Goal: Information Seeking & Learning: Learn about a topic

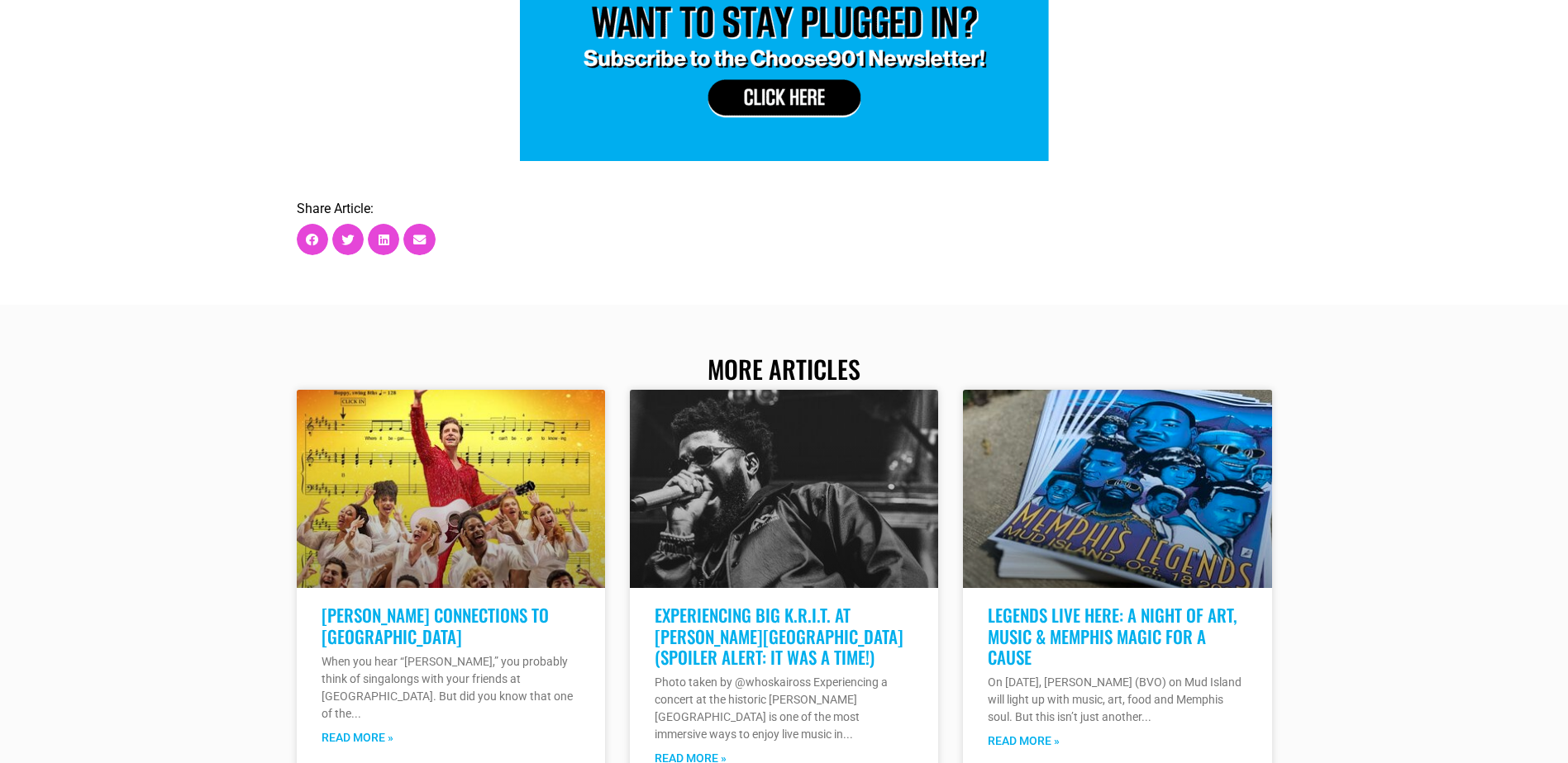
scroll to position [1900, 0]
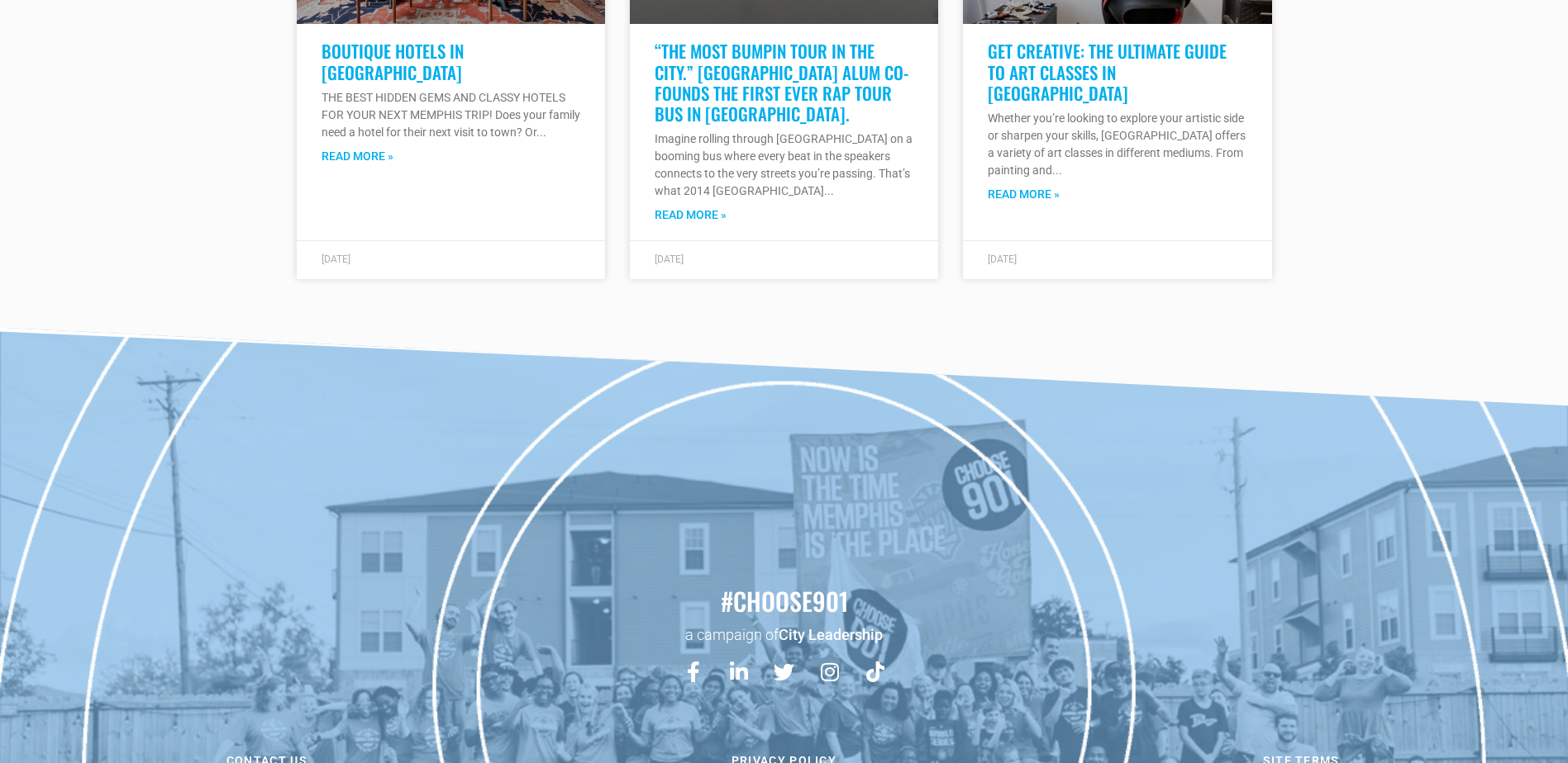
scroll to position [5450, 0]
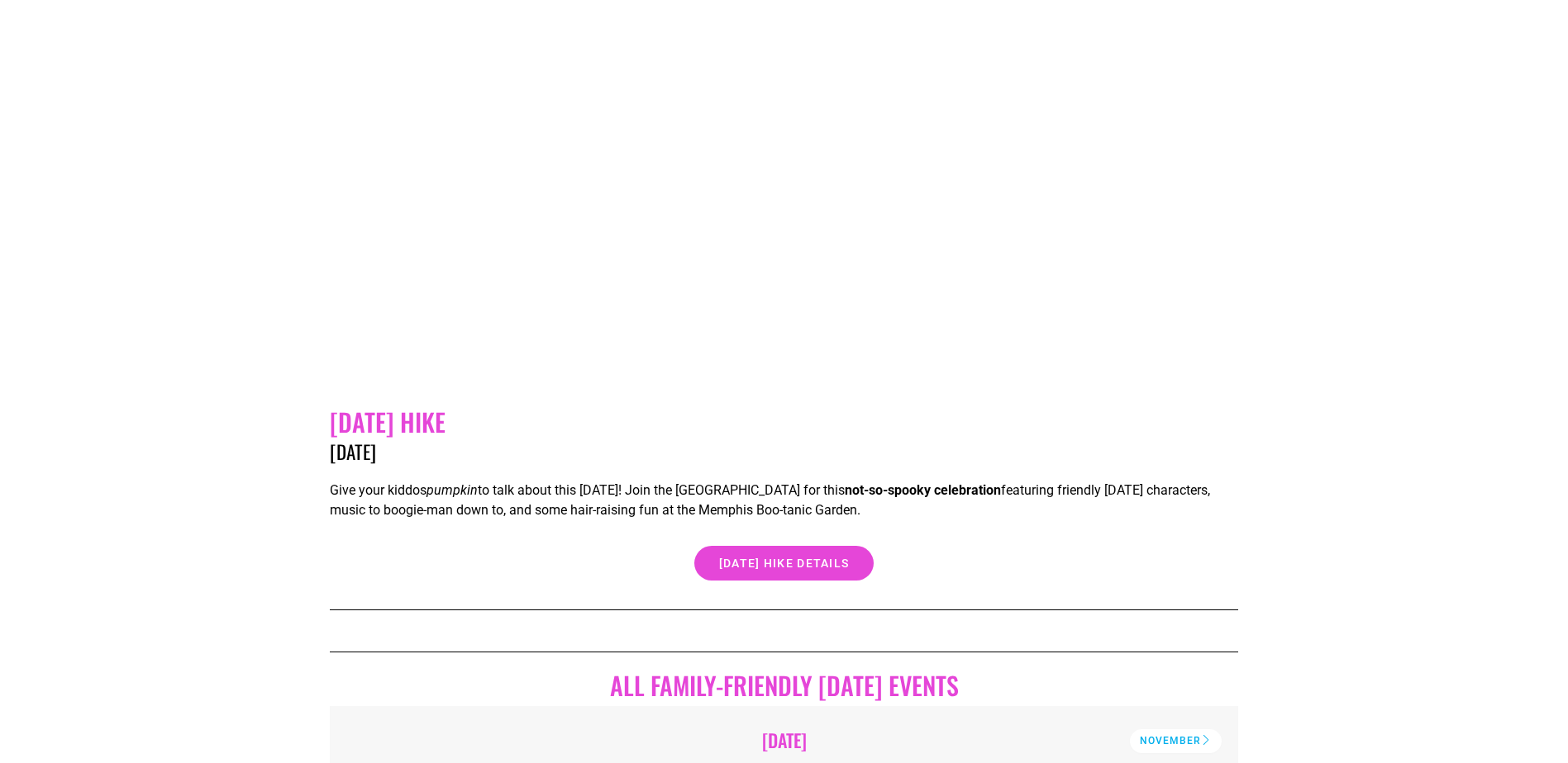
scroll to position [1983, 0]
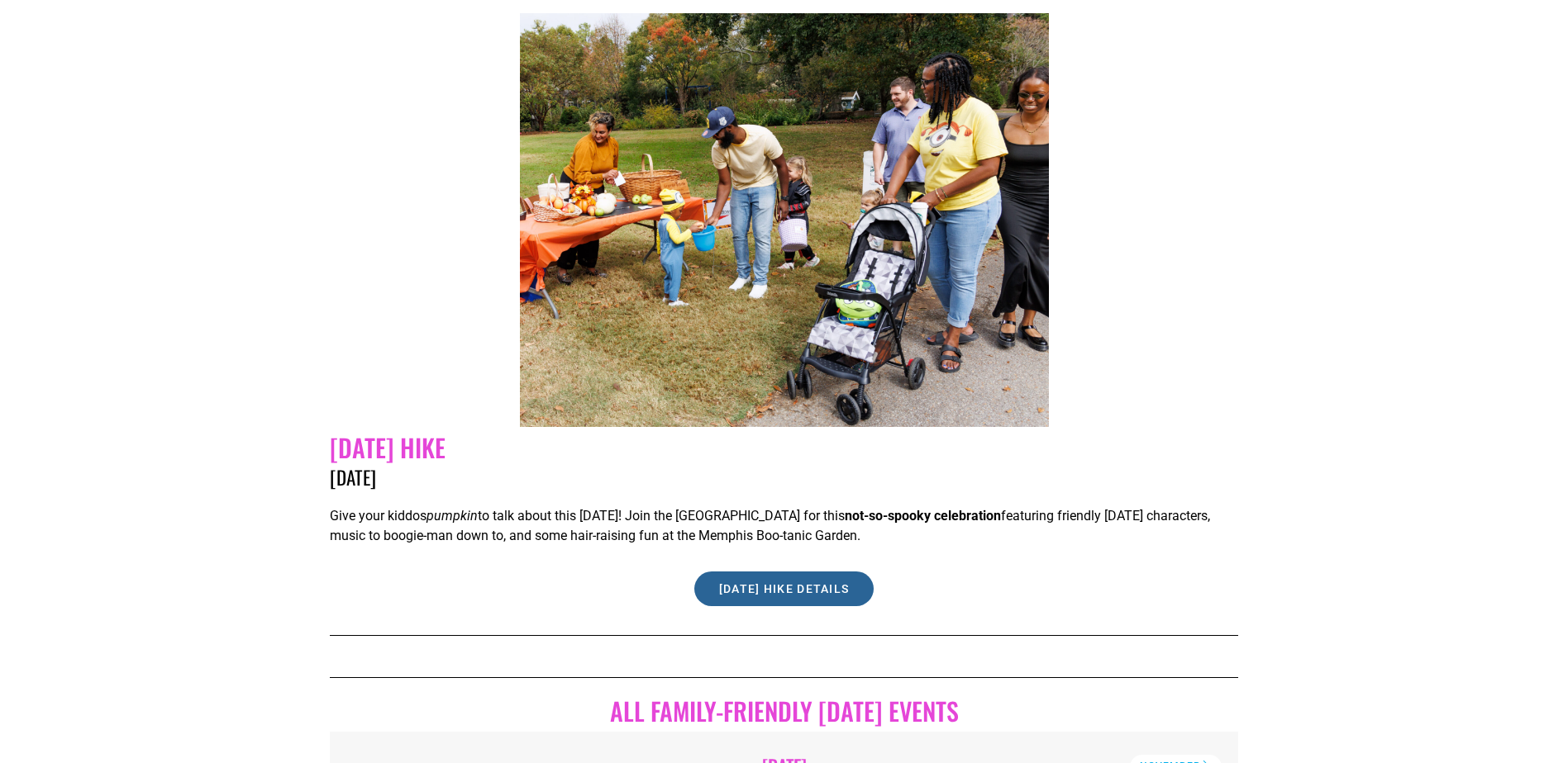
click at [827, 589] on span "Halloween Hike Details" at bounding box center [784, 589] width 130 height 11
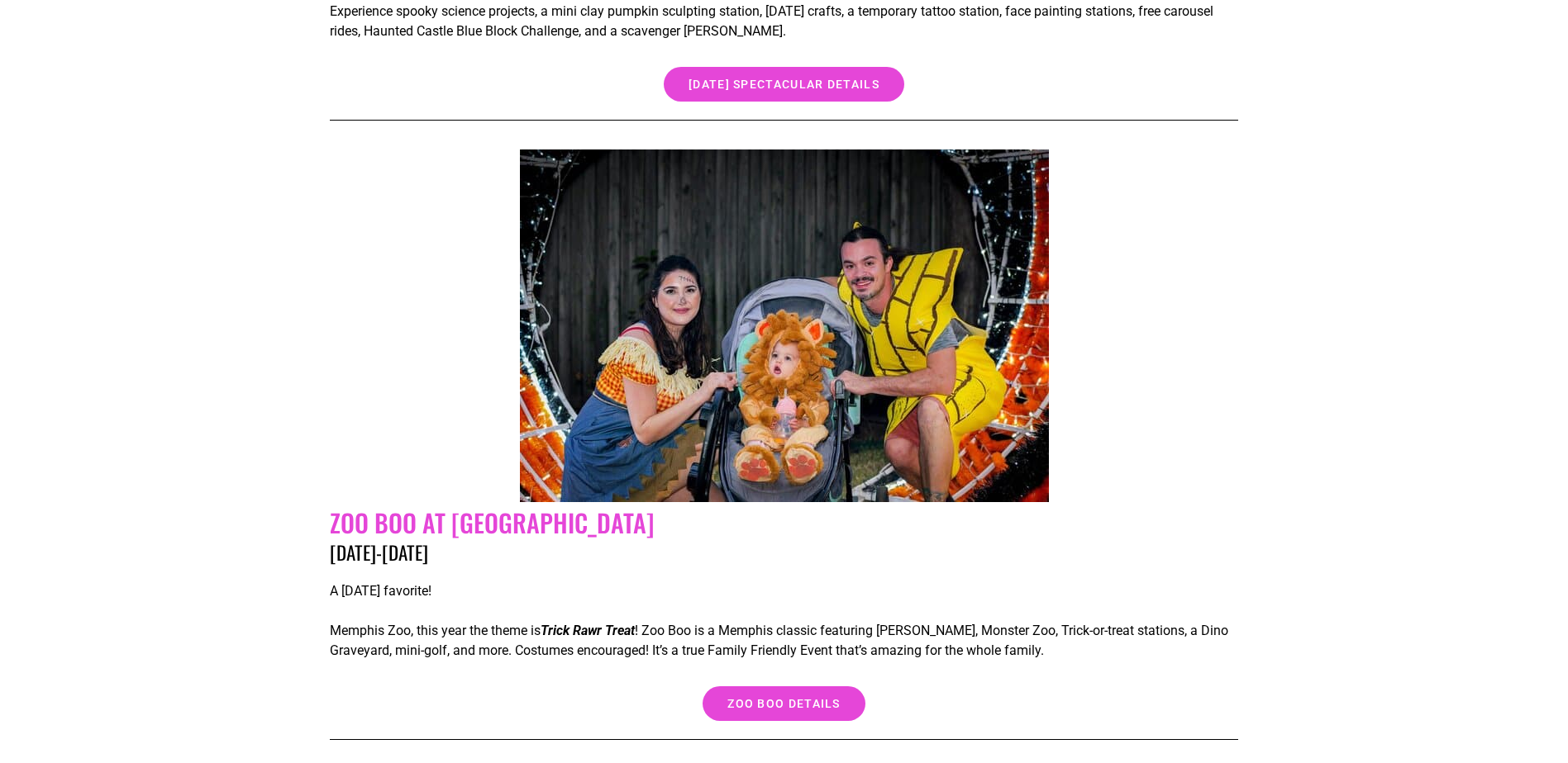
scroll to position [1321, 0]
